Goal: Check status: Check status

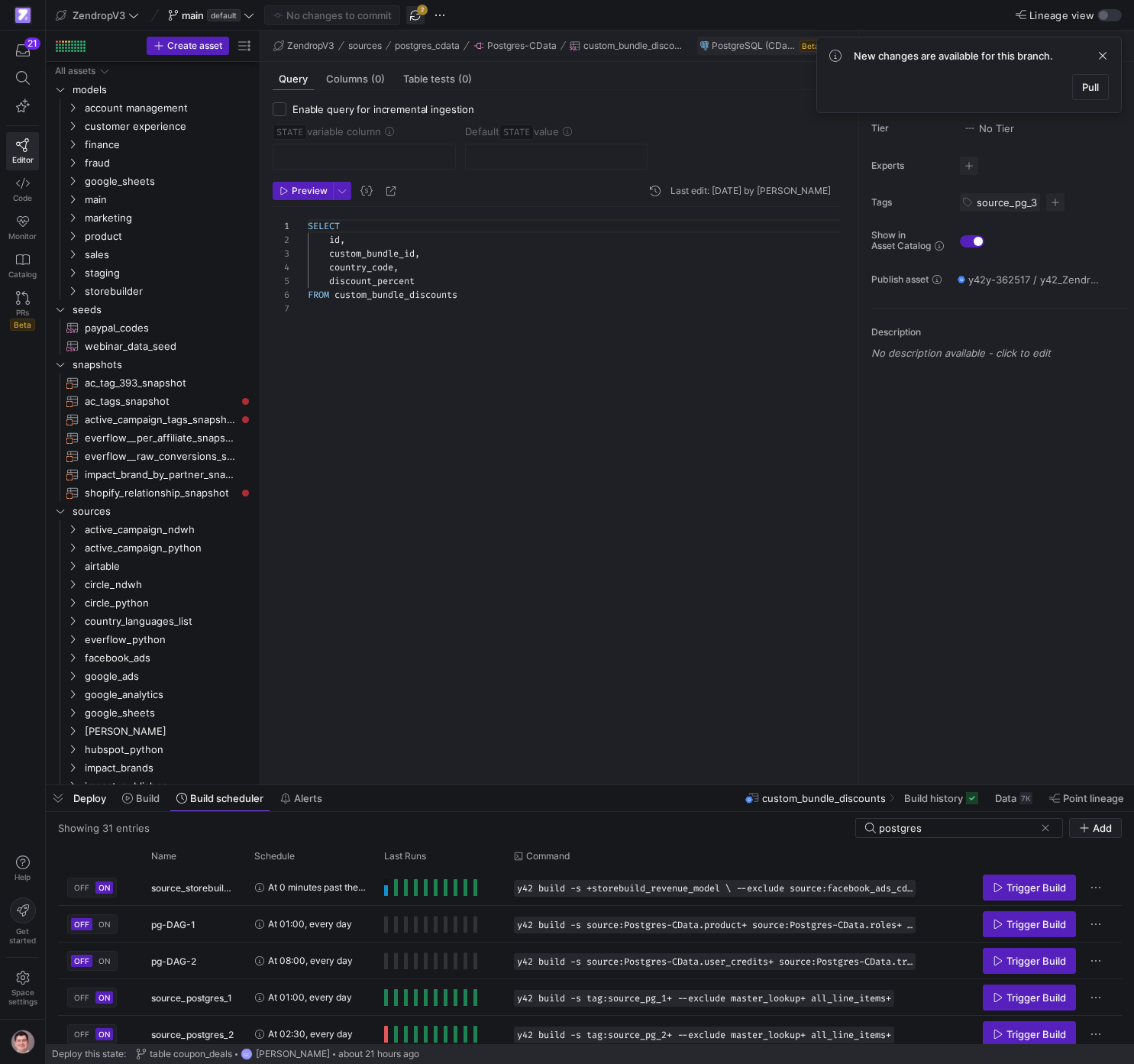
scroll to position [40, 0]
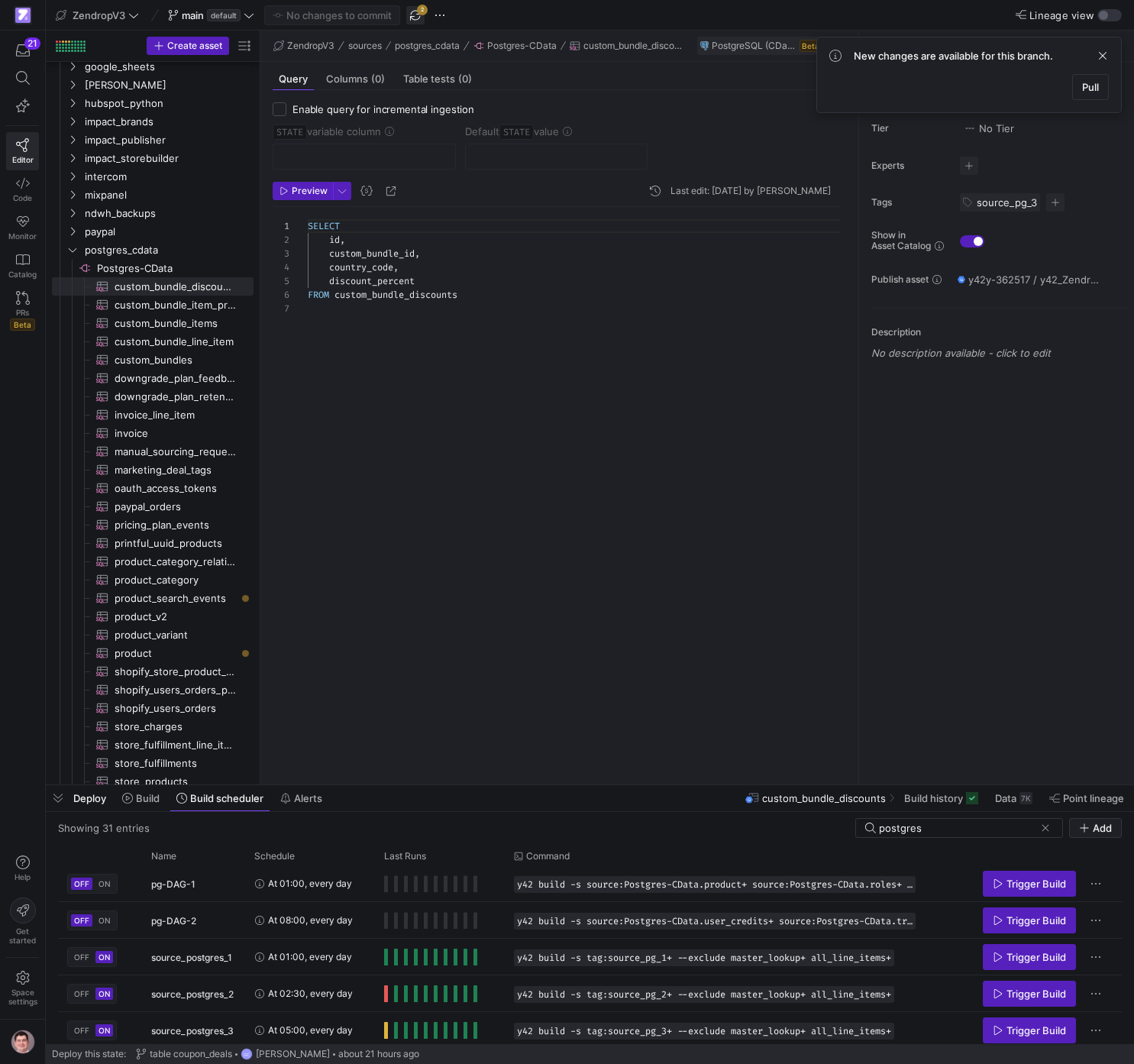
click at [418, 21] on span "button" at bounding box center [415, 15] width 18 height 18
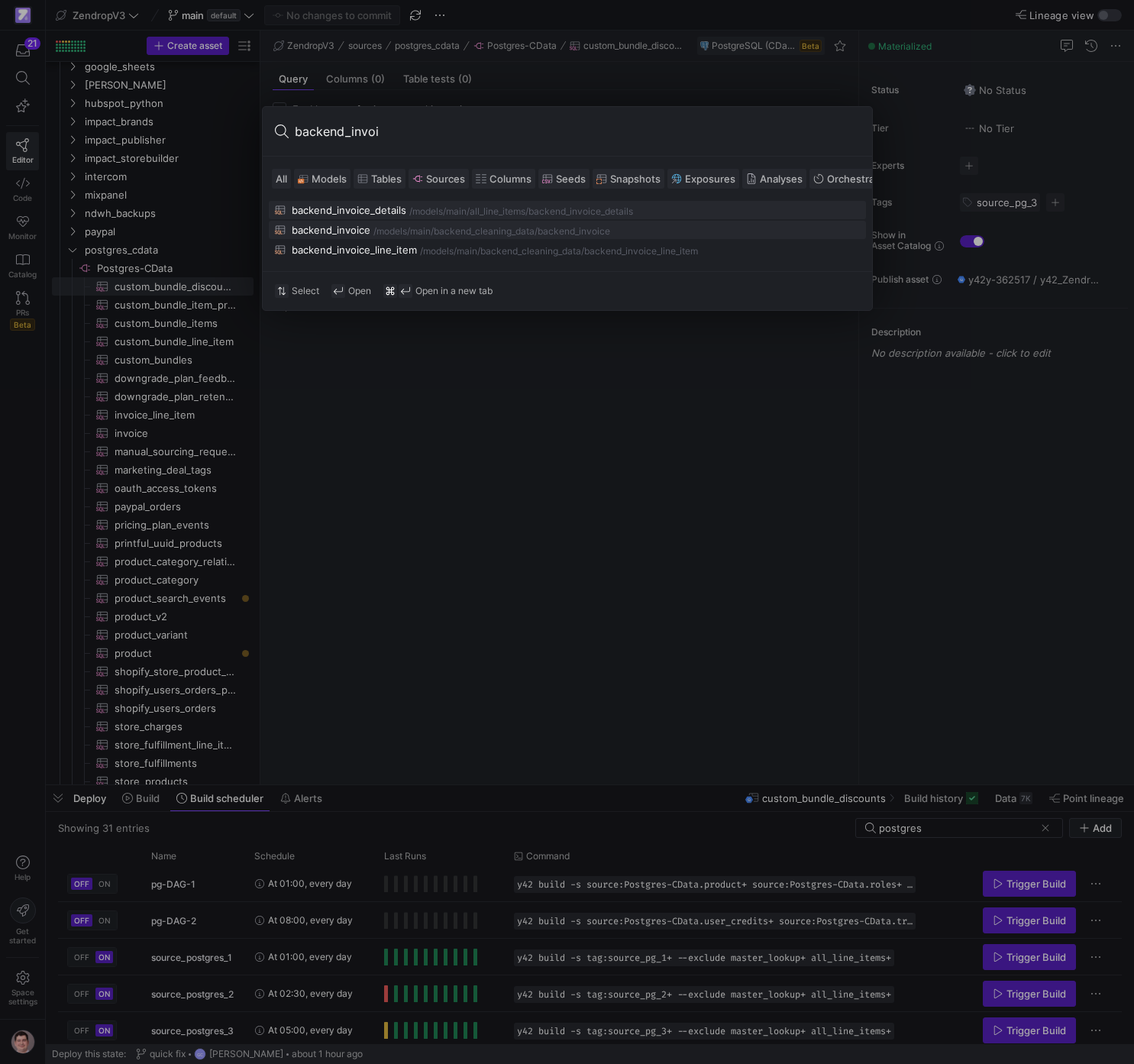
type input "backend_invoi"
click at [452, 226] on div "/models/ main/backend_cleaning_data /backend_invoice" at bounding box center [616, 232] width 486 height 11
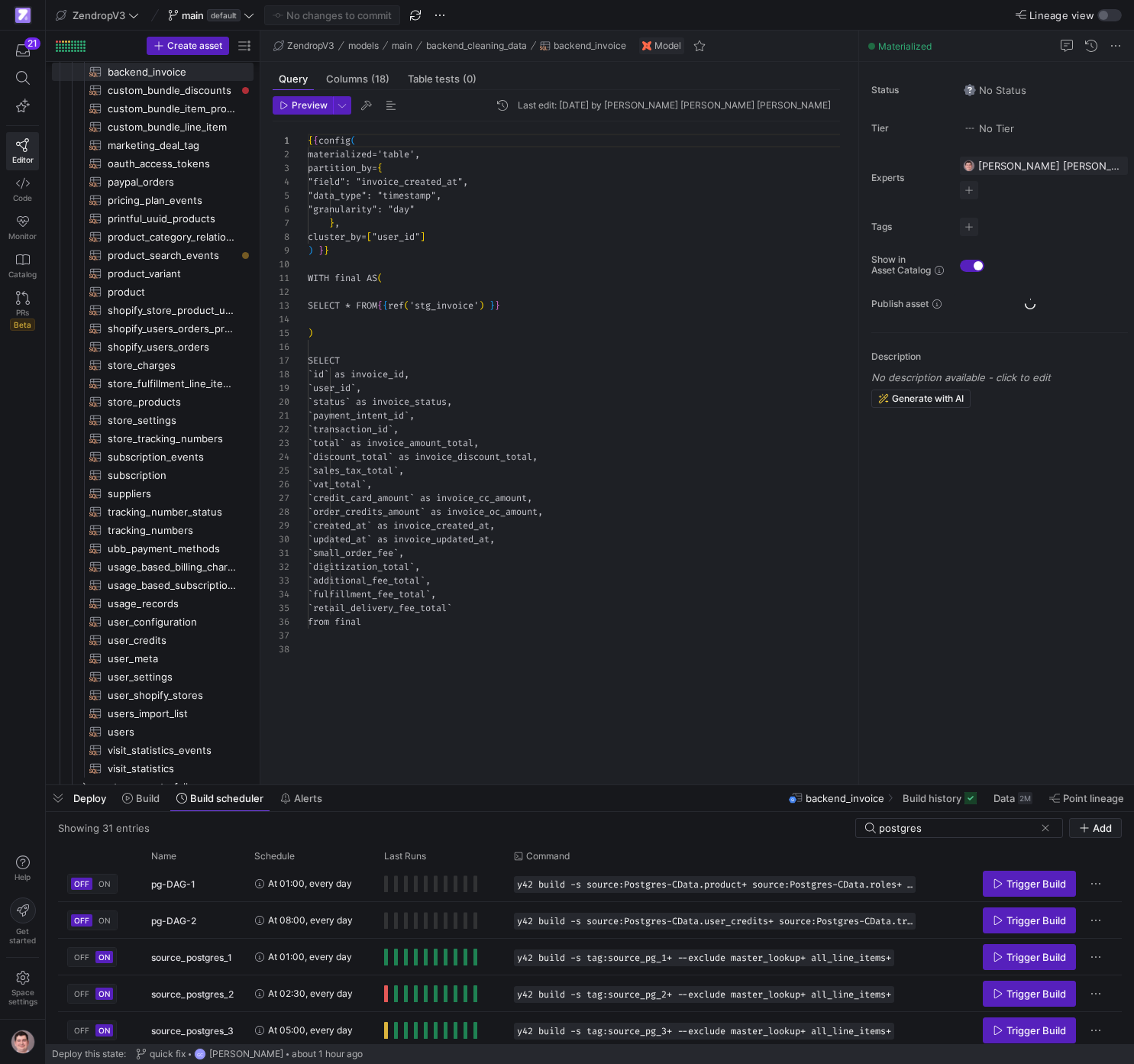
scroll to position [237, 0]
click at [940, 798] on span "Build history" at bounding box center [932, 797] width 59 height 12
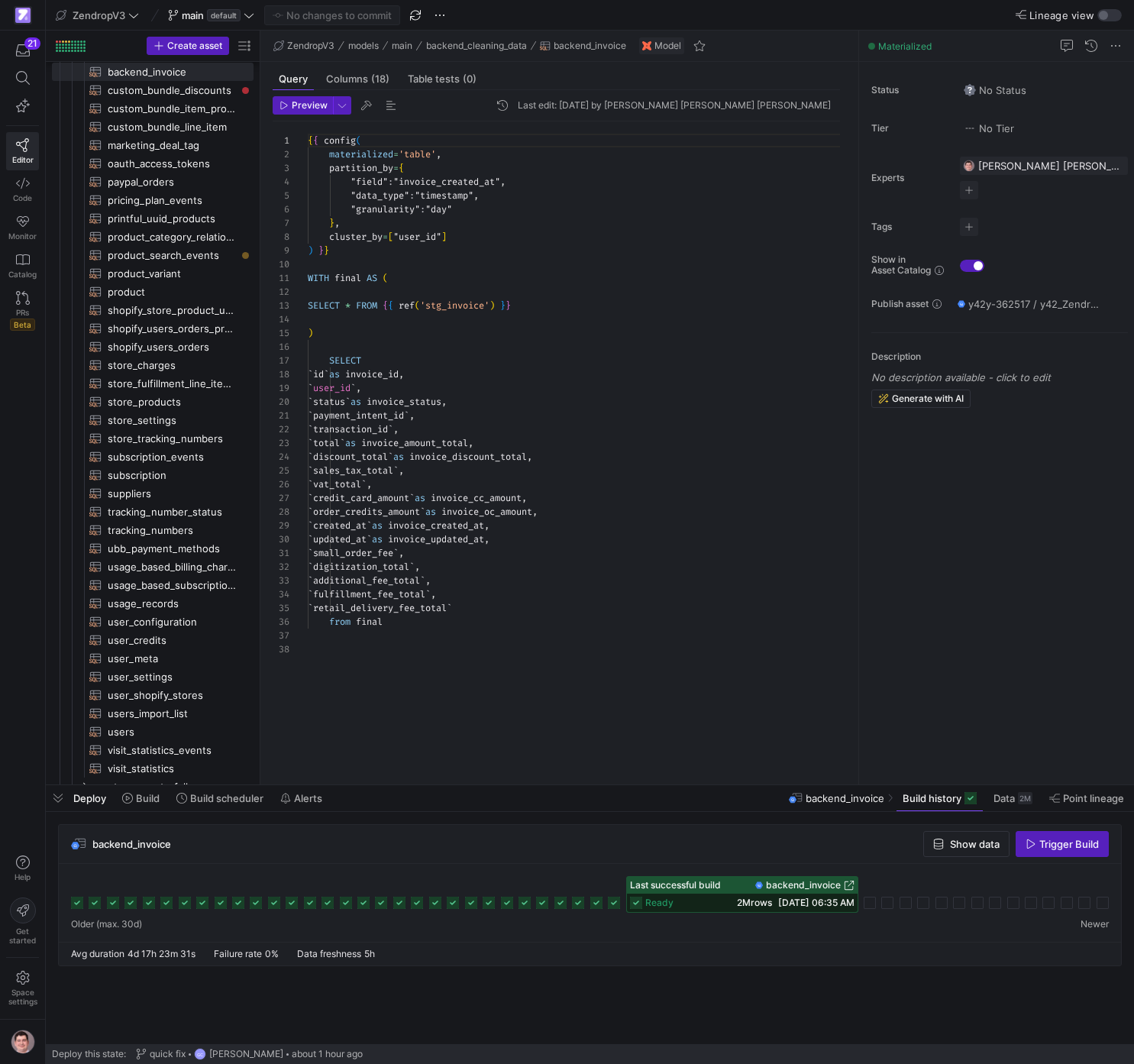
click at [803, 882] on span "backend_invoice" at bounding box center [803, 885] width 75 height 11
